Goal: Find specific page/section: Find specific page/section

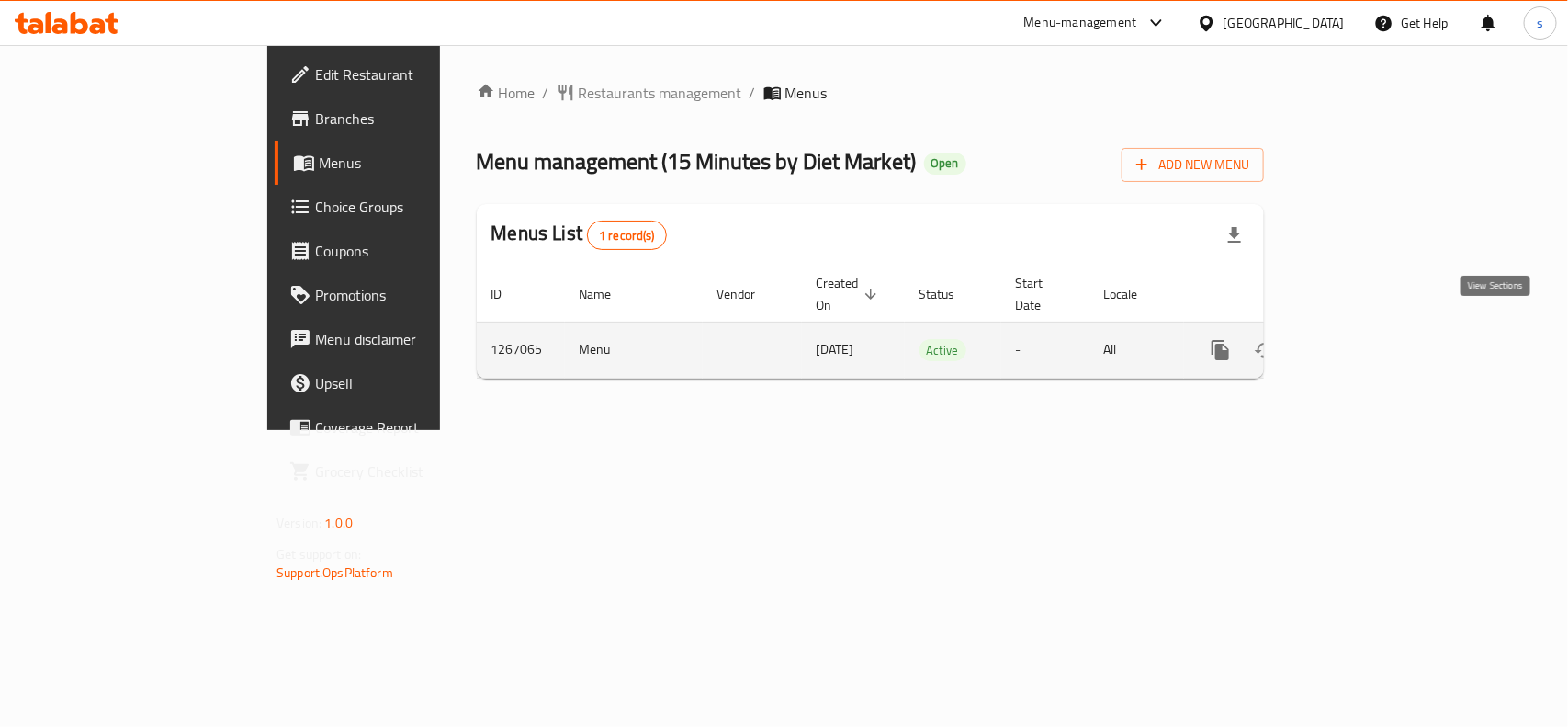
click at [1364, 339] on icon "enhanced table" at bounding box center [1353, 350] width 22 height 22
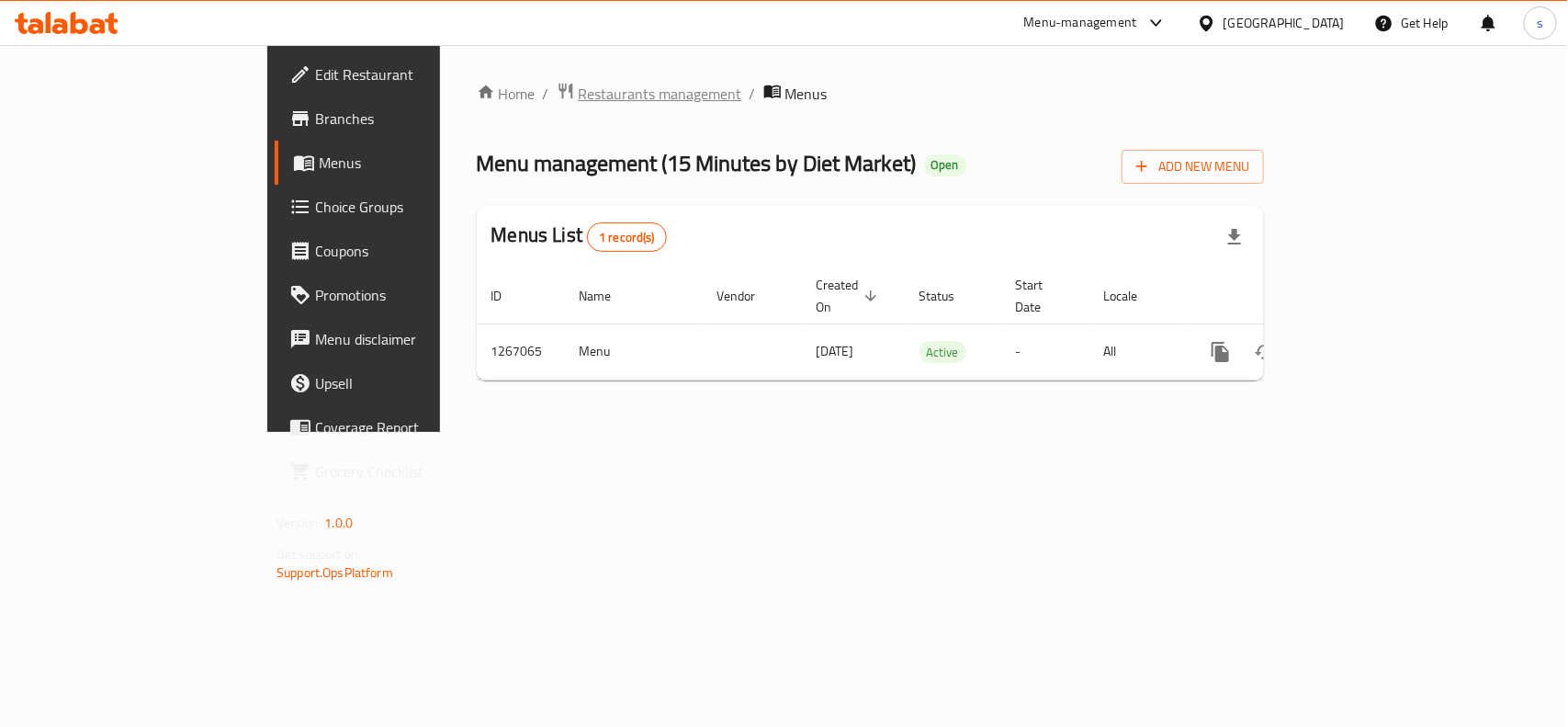
click at [579, 88] on span "Restaurants management" at bounding box center [661, 94] width 164 height 22
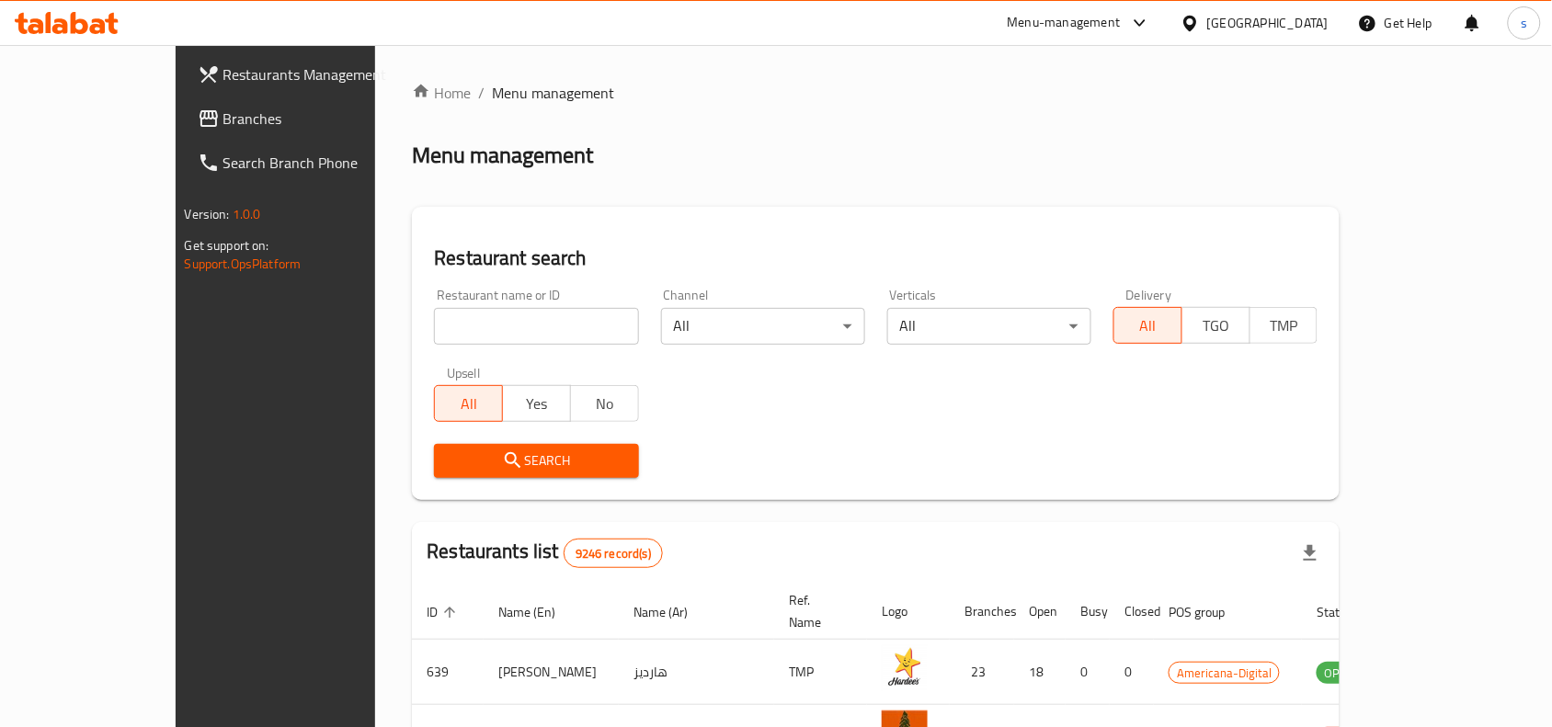
click at [446, 310] on input "search" at bounding box center [536, 326] width 204 height 37
paste input "687575"
type input "687575"
click button "Search" at bounding box center [536, 461] width 204 height 34
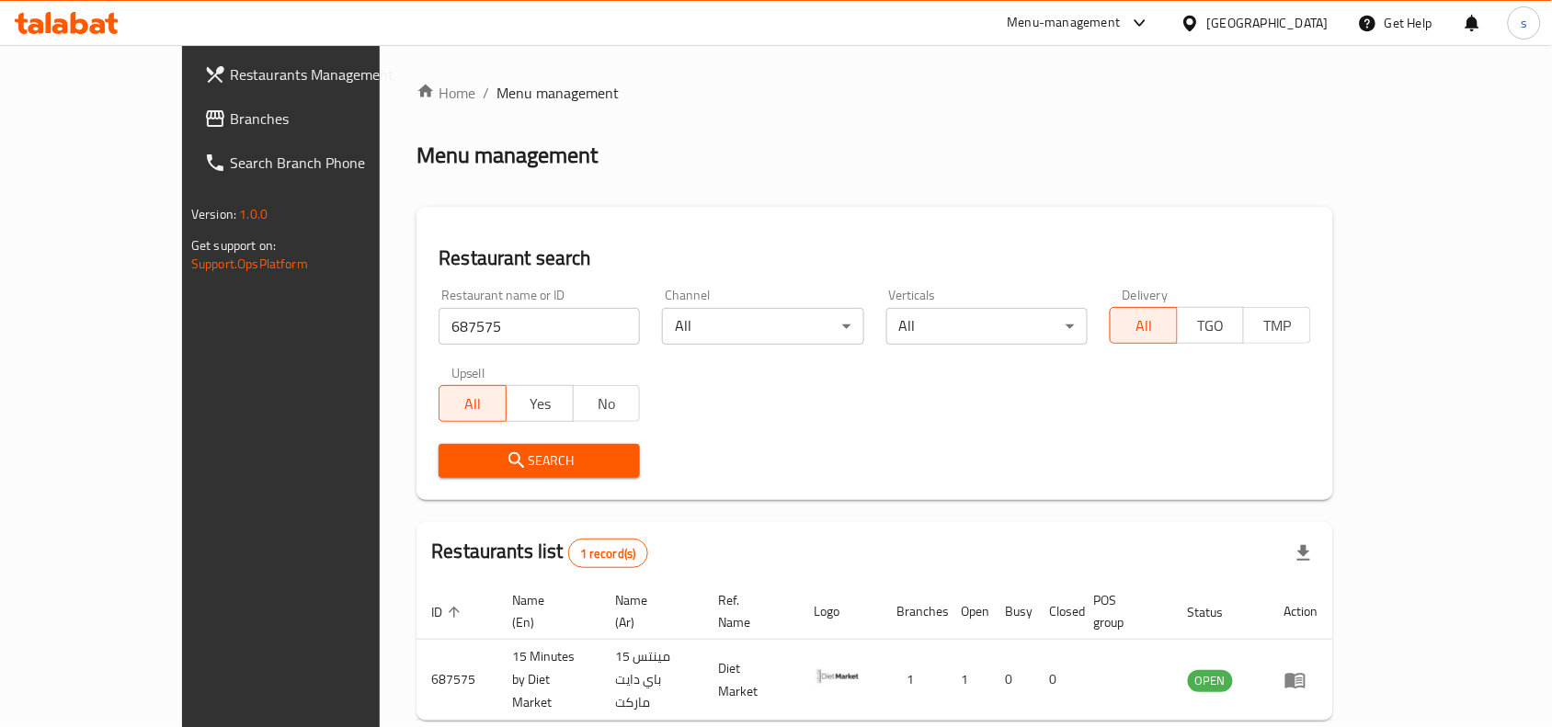
click at [1207, 13] on div at bounding box center [1193, 23] width 27 height 20
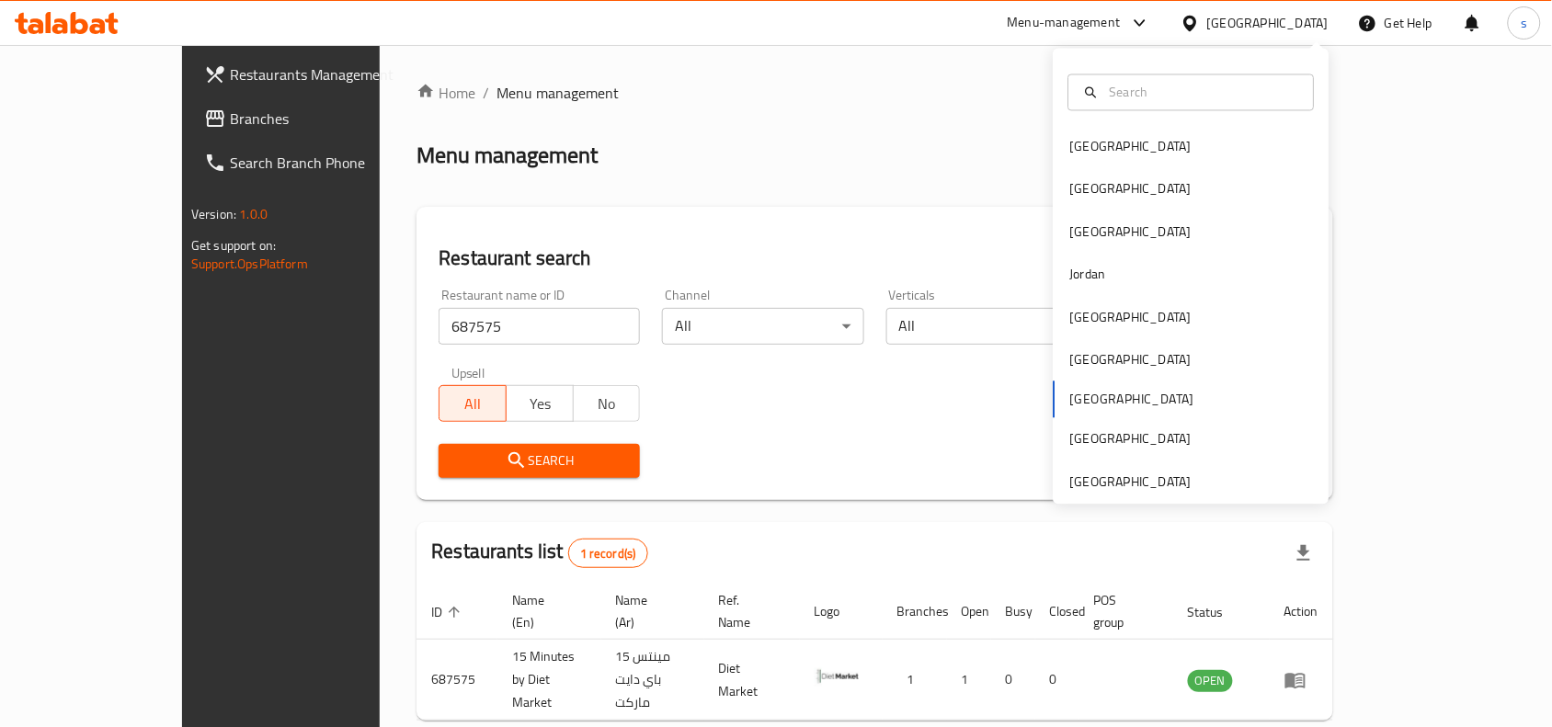
click at [1085, 404] on div "Bahrain Egypt Iraq Jordan Kuwait Oman Qatar Saudi Arabia United Arab Emirates" at bounding box center [1191, 315] width 276 height 378
click at [1076, 400] on div "Bahrain Egypt Iraq Jordan Kuwait Oman Qatar Saudi Arabia United Arab Emirates" at bounding box center [1191, 315] width 276 height 378
click at [1076, 397] on div "Bahrain Egypt Iraq Jordan Kuwait Oman Qatar Saudi Arabia United Arab Emirates" at bounding box center [1191, 315] width 276 height 378
click at [230, 112] on span "Branches" at bounding box center [328, 119] width 197 height 22
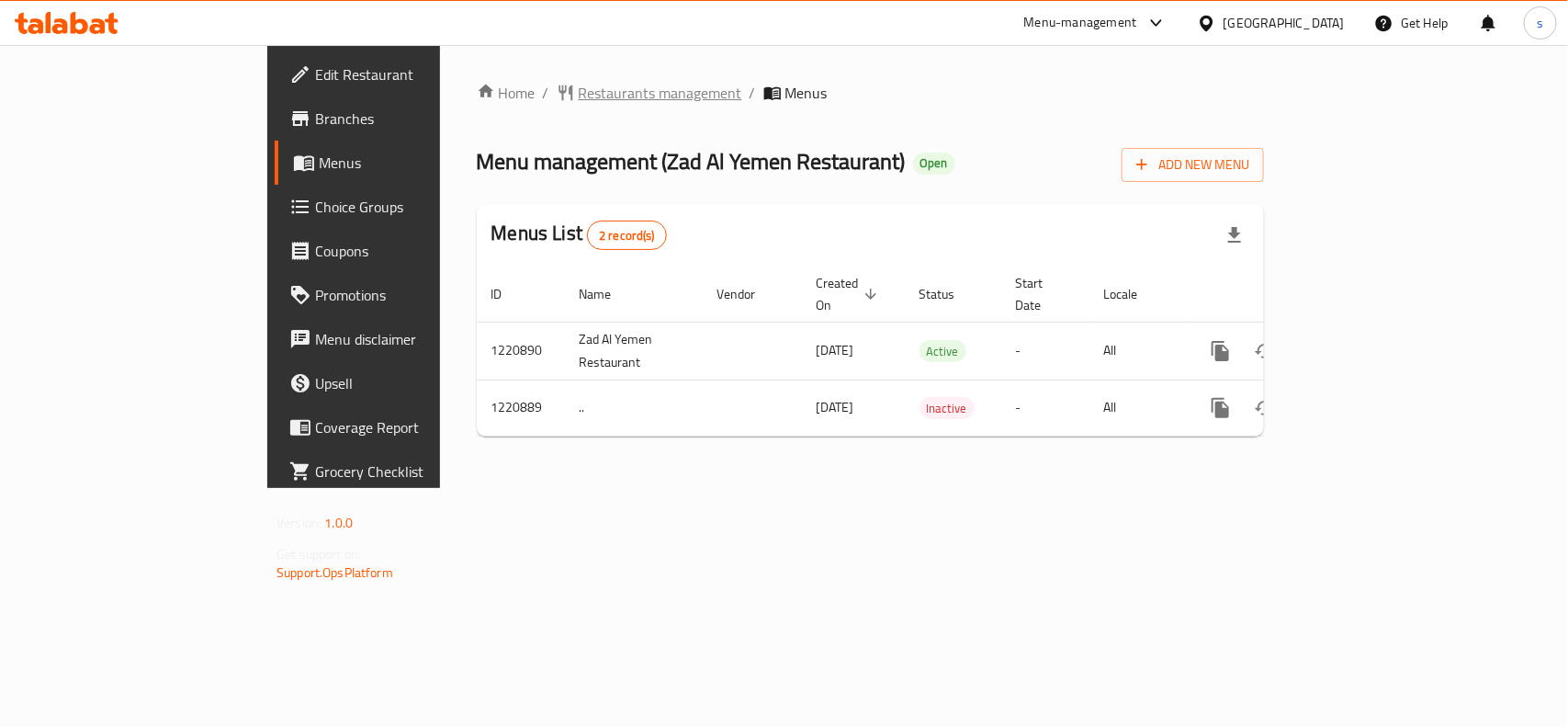
click at [579, 97] on span "Restaurants management" at bounding box center [661, 93] width 164 height 22
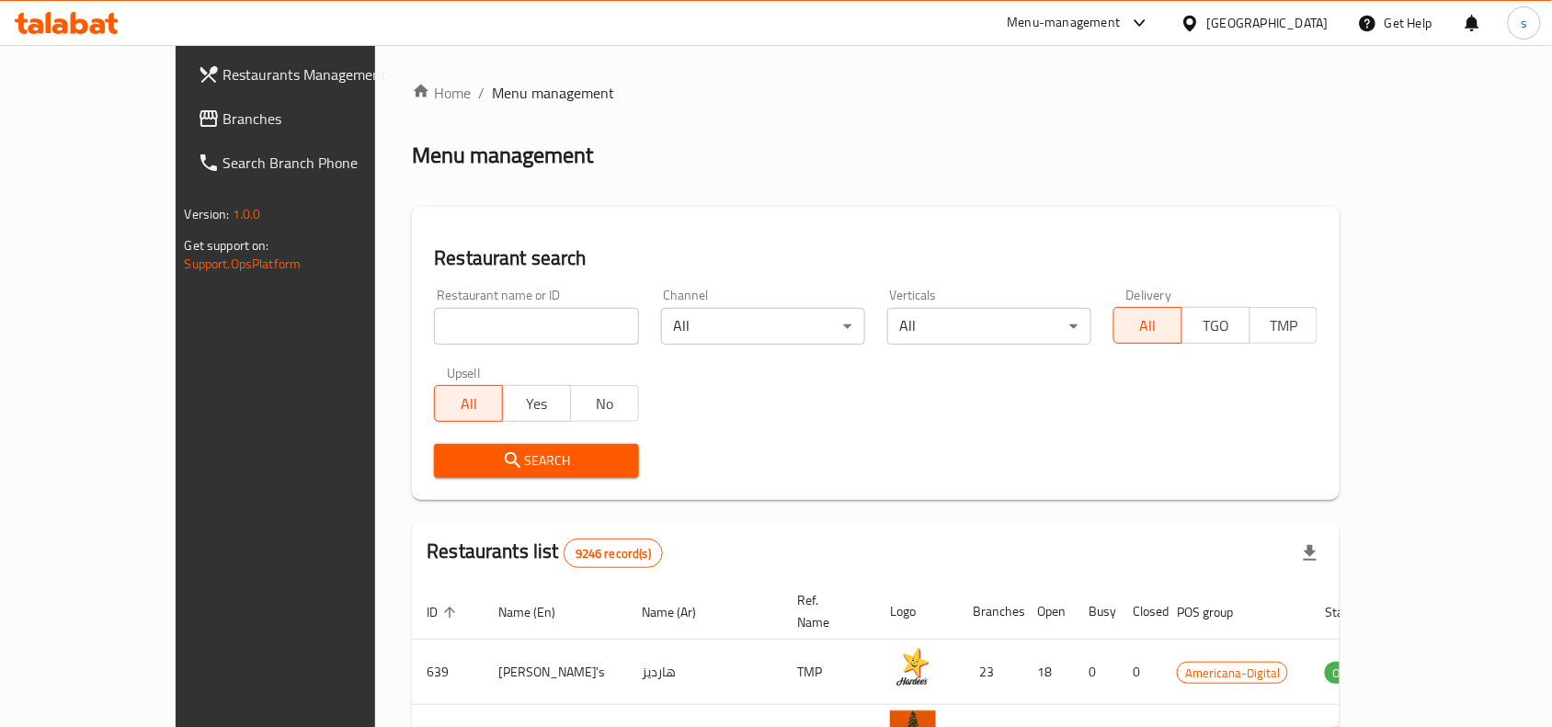
click at [475, 320] on input "search" at bounding box center [536, 326] width 204 height 37
paste input "673551"
type input "673551"
click button "Search" at bounding box center [536, 461] width 204 height 34
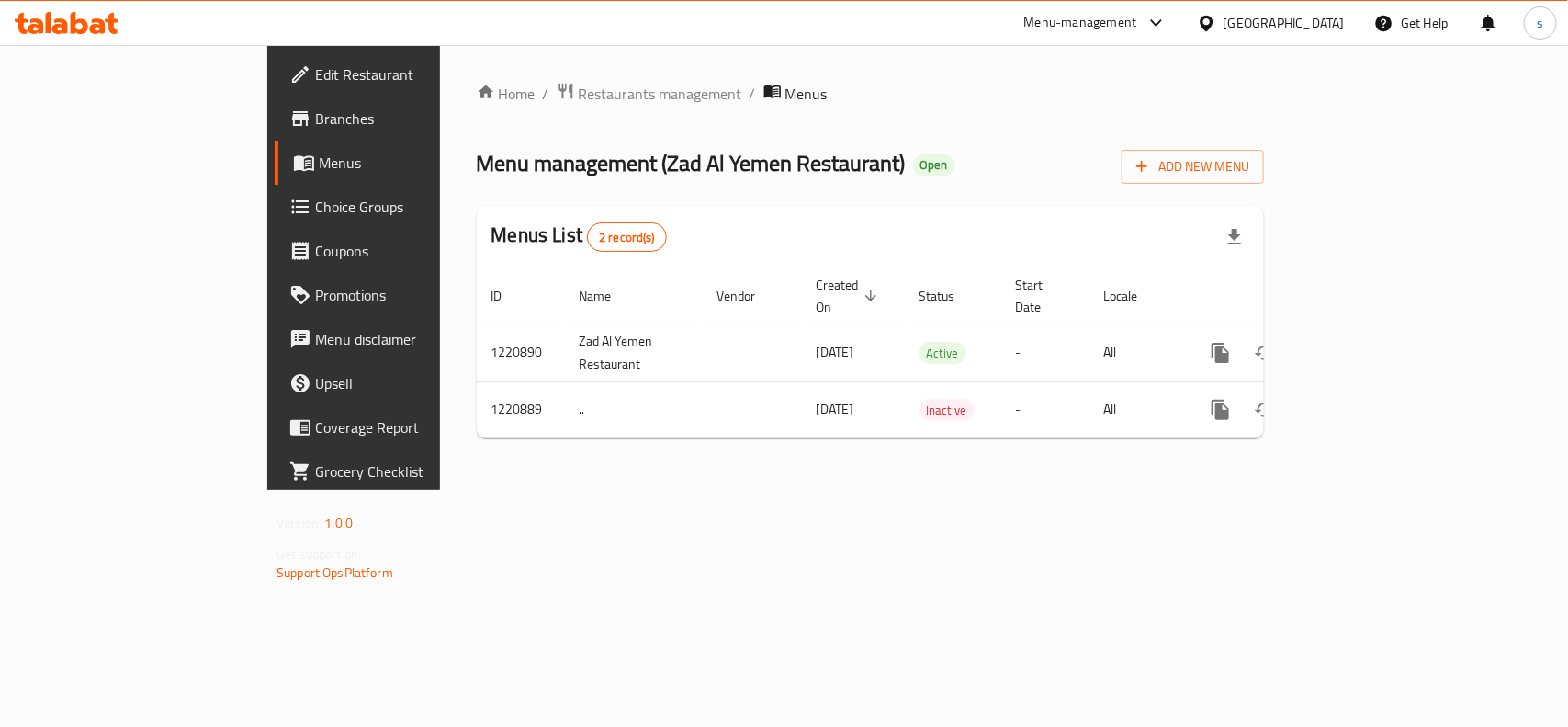
click at [315, 76] on span "Edit Restaurant" at bounding box center [414, 74] width 199 height 22
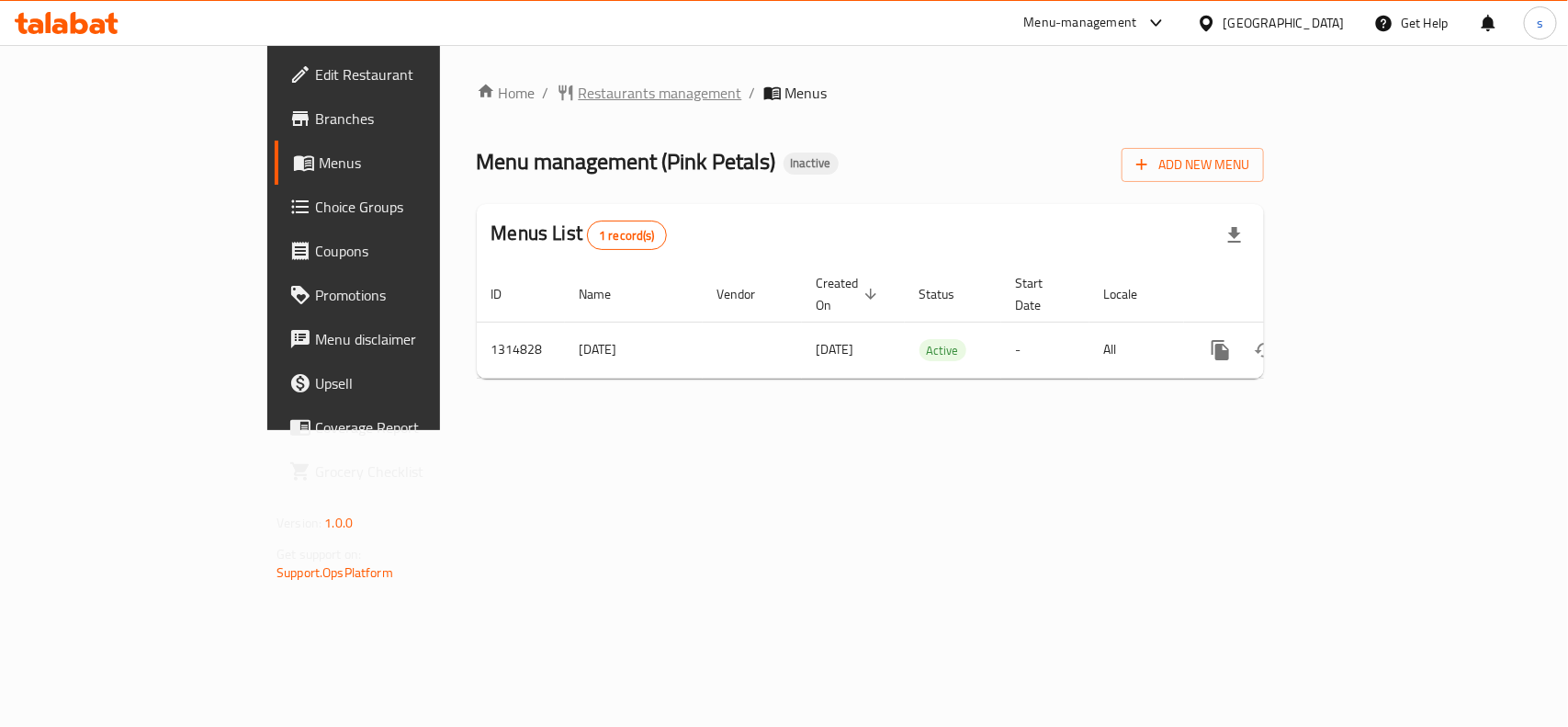
click at [579, 92] on span "Restaurants management" at bounding box center [661, 93] width 164 height 22
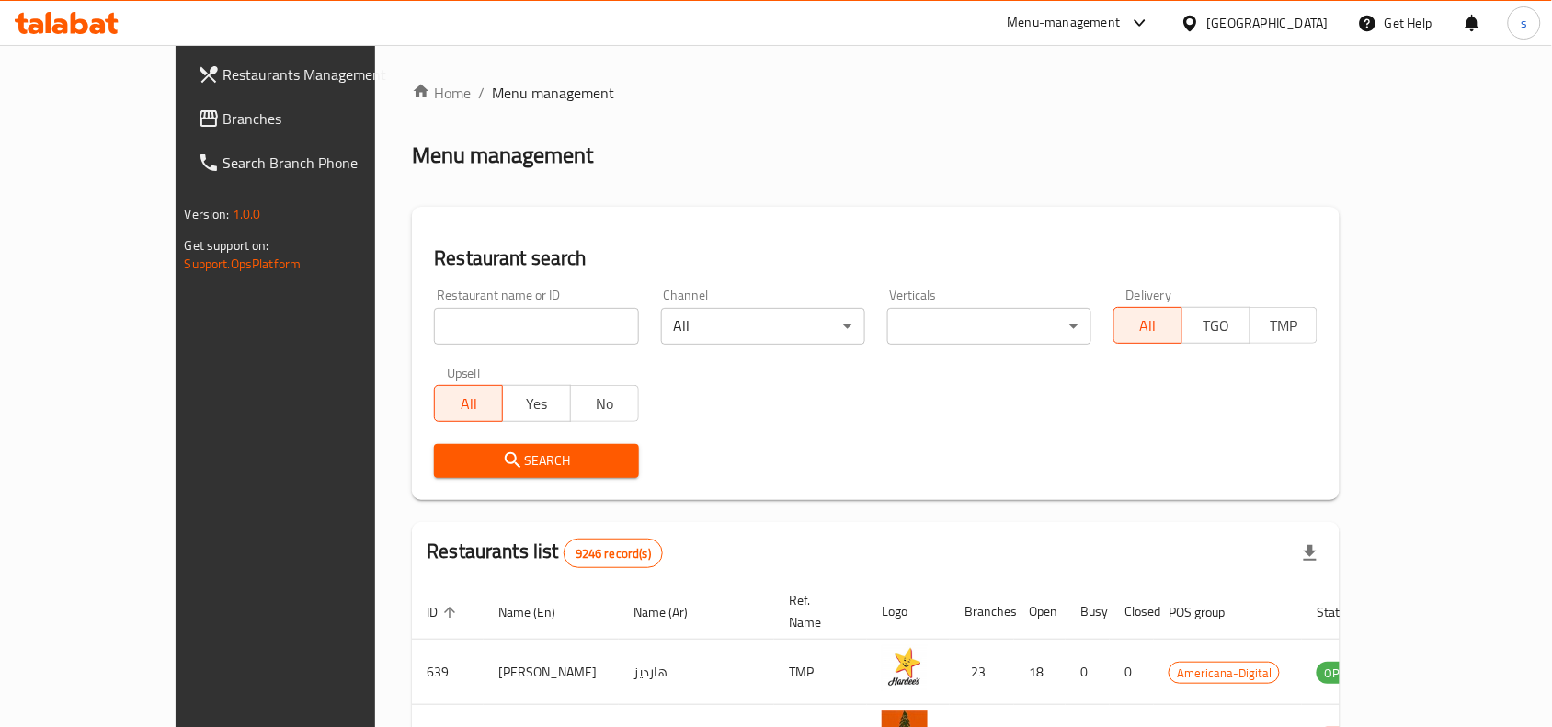
click at [434, 336] on input "search" at bounding box center [536, 326] width 204 height 37
paste input "706836"
type input "706836"
click button "Search" at bounding box center [536, 461] width 204 height 34
